Goal: Task Accomplishment & Management: Use online tool/utility

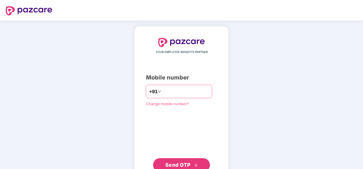
click at [181, 88] on input "number" at bounding box center [185, 91] width 47 height 9
click at [179, 91] on input "*" at bounding box center [185, 91] width 47 height 9
type input "**********"
click at [172, 161] on span "Send OTP" at bounding box center [177, 164] width 25 height 6
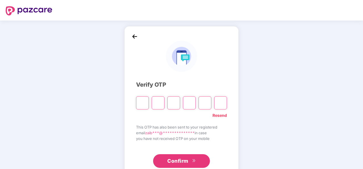
type input "*"
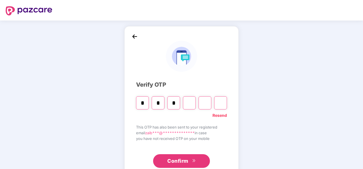
type input "*"
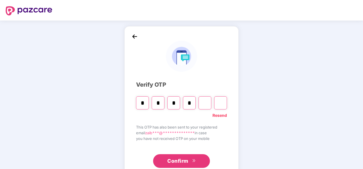
type input "*"
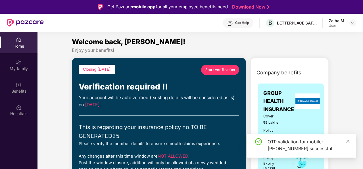
click at [347, 139] on span at bounding box center [348, 140] width 4 height 5
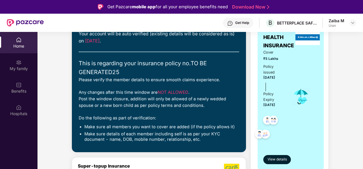
scroll to position [67, 0]
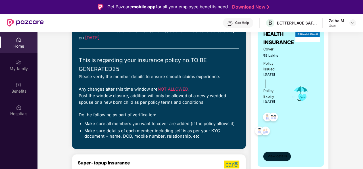
click at [268, 152] on button "View details" at bounding box center [278, 156] width 28 height 9
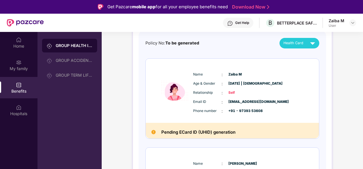
scroll to position [0, 0]
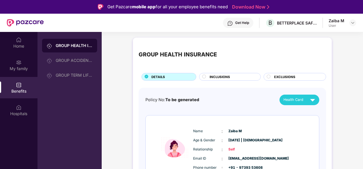
click at [236, 75] on div "INCLUSIONS" at bounding box center [232, 77] width 51 height 6
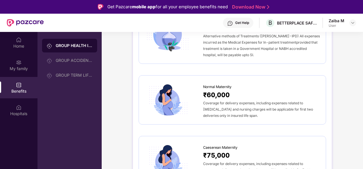
scroll to position [619, 0]
